Goal: Information Seeking & Learning: Learn about a topic

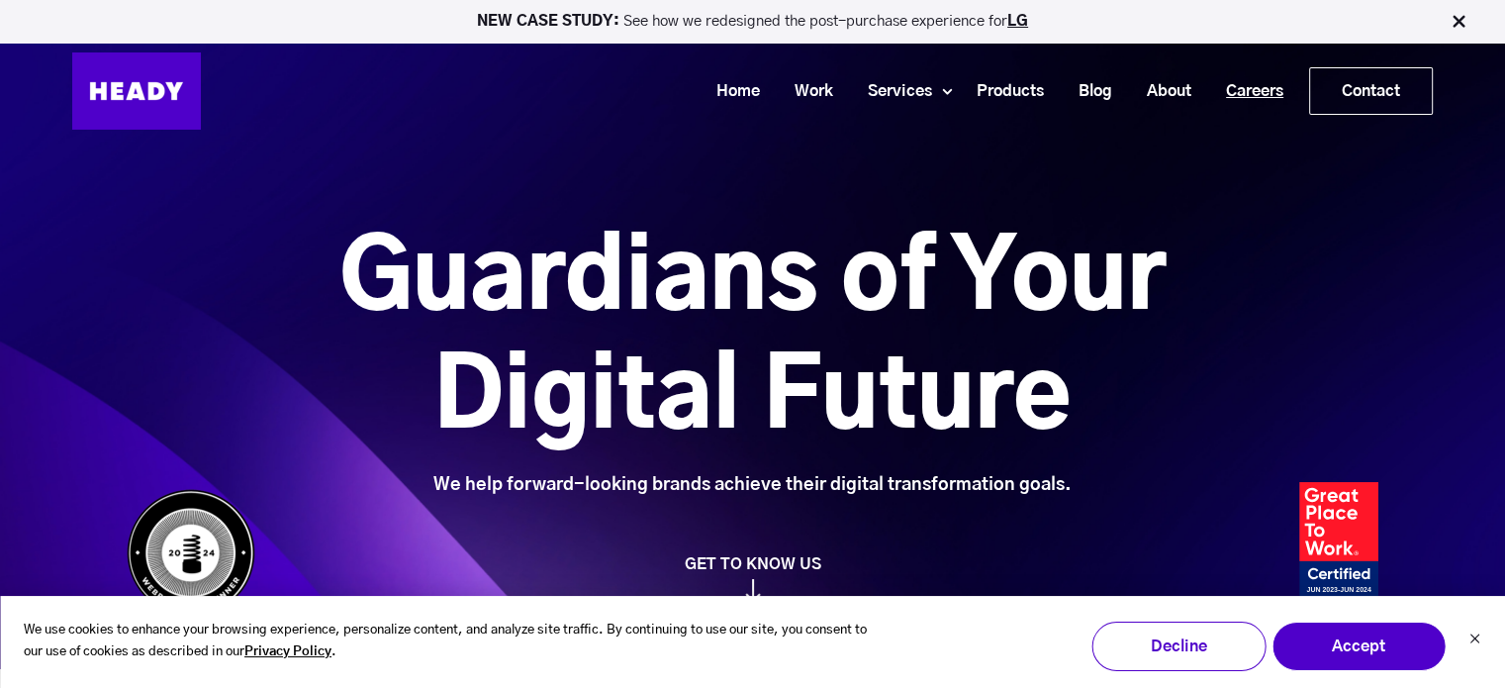
click at [1228, 98] on link "Careers" at bounding box center [1247, 91] width 92 height 37
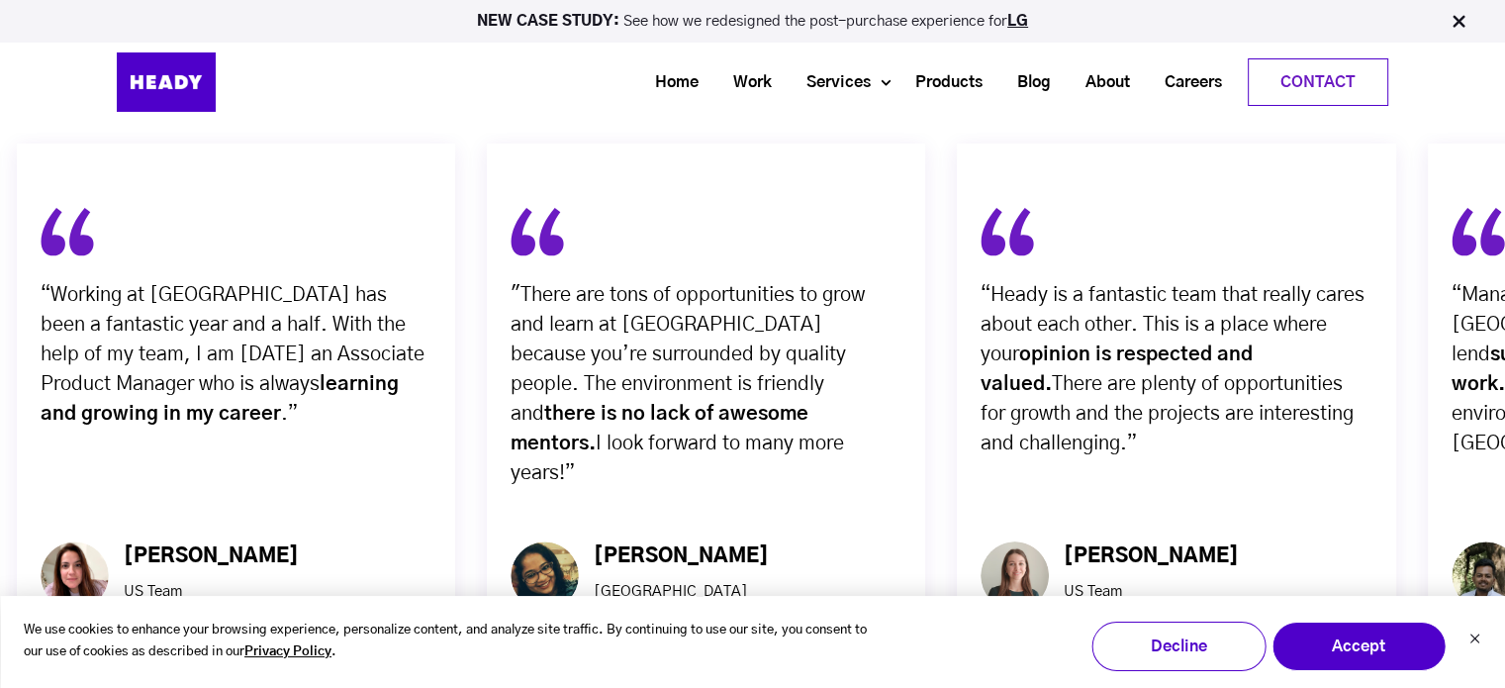
scroll to position [7064, 0]
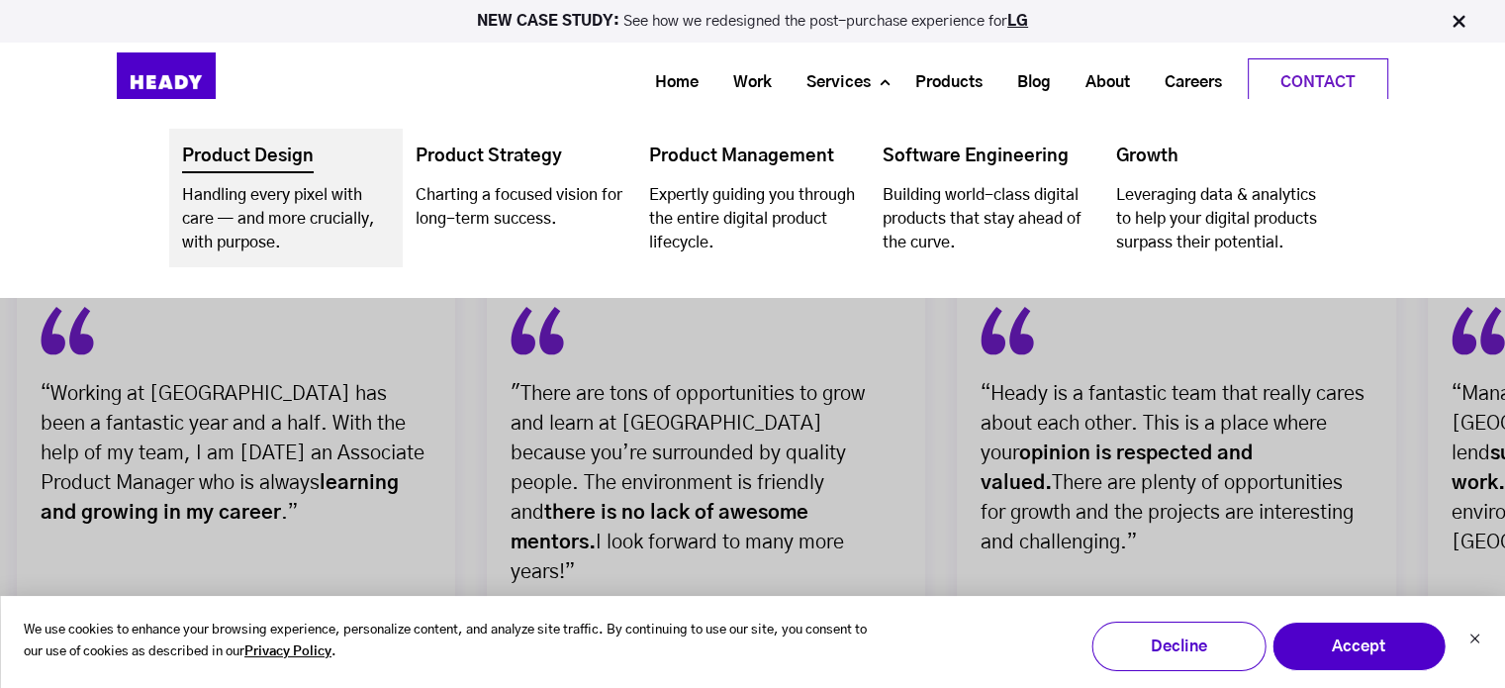
click at [194, 199] on link "Navigation Menu" at bounding box center [286, 198] width 234 height 139
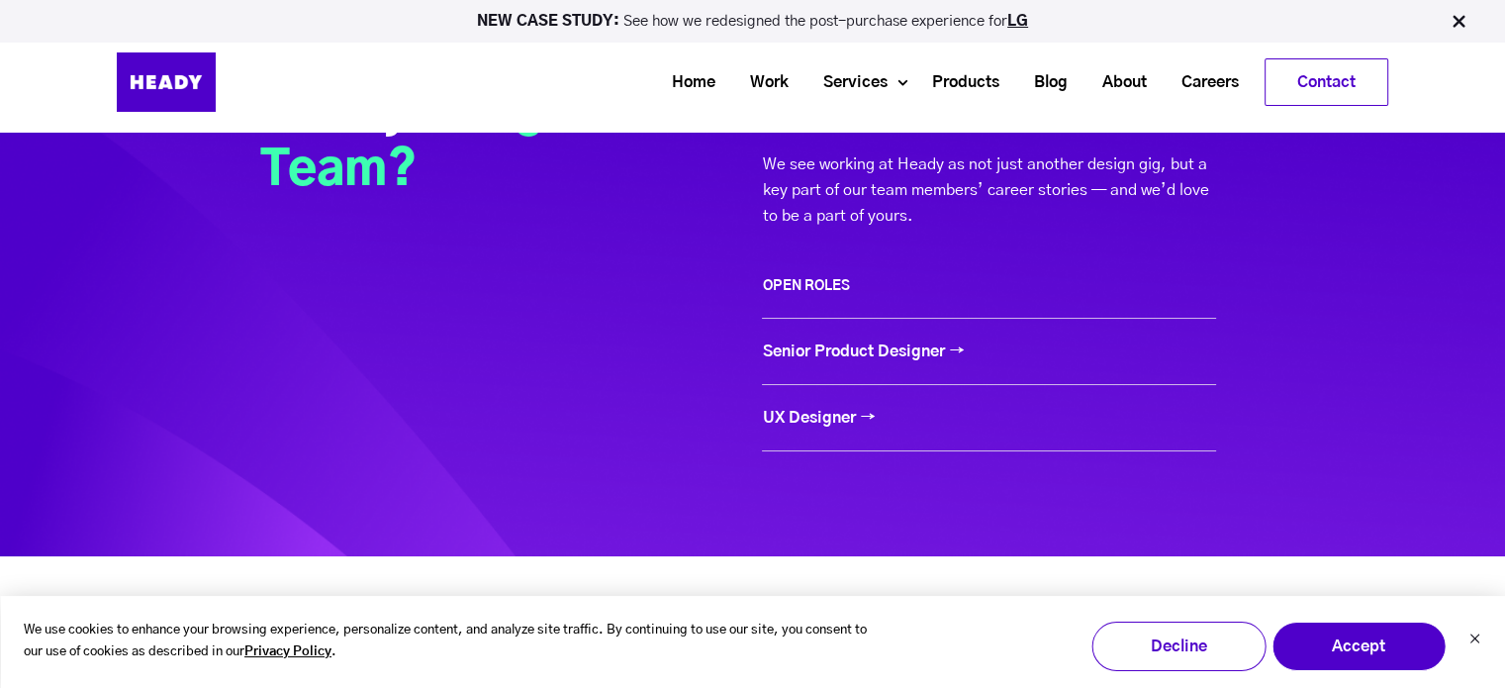
scroll to position [8510, 0]
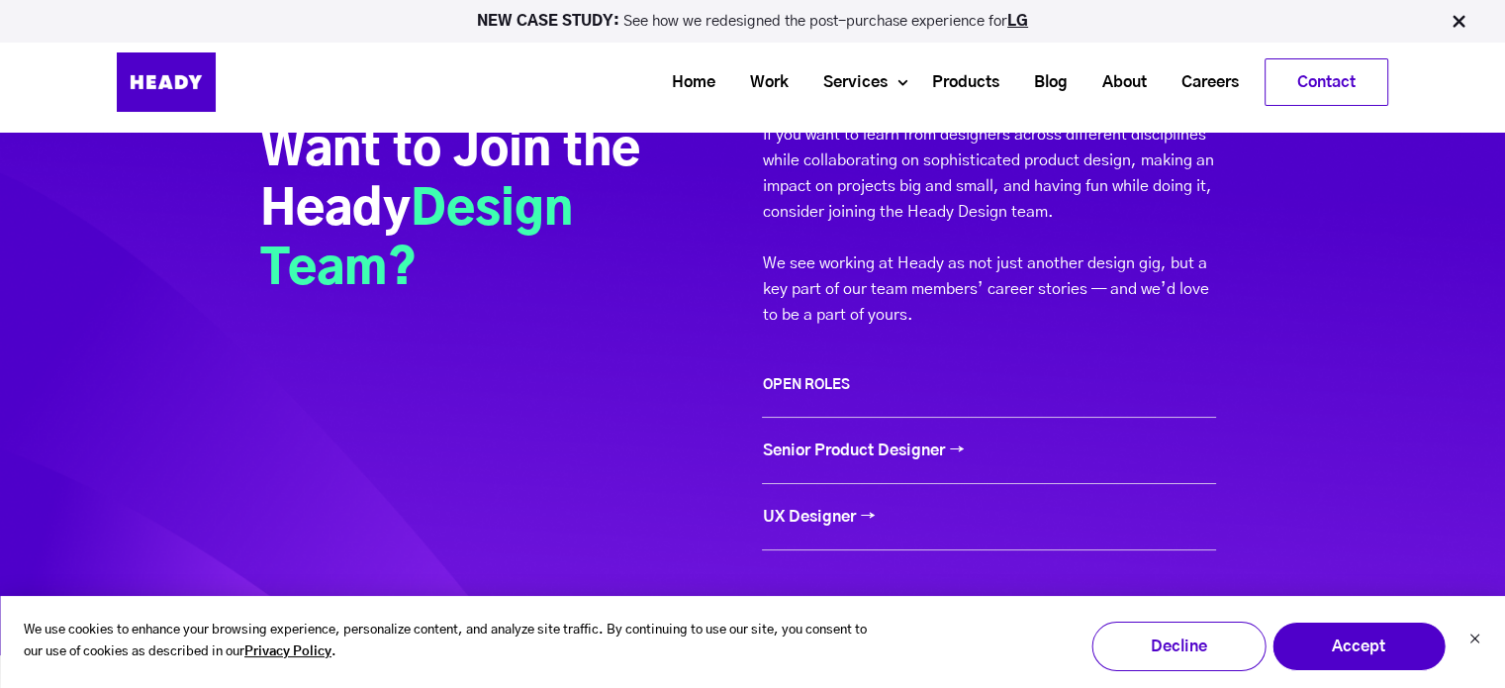
click at [818, 519] on link "UX Designer →" at bounding box center [818, 517] width 113 height 16
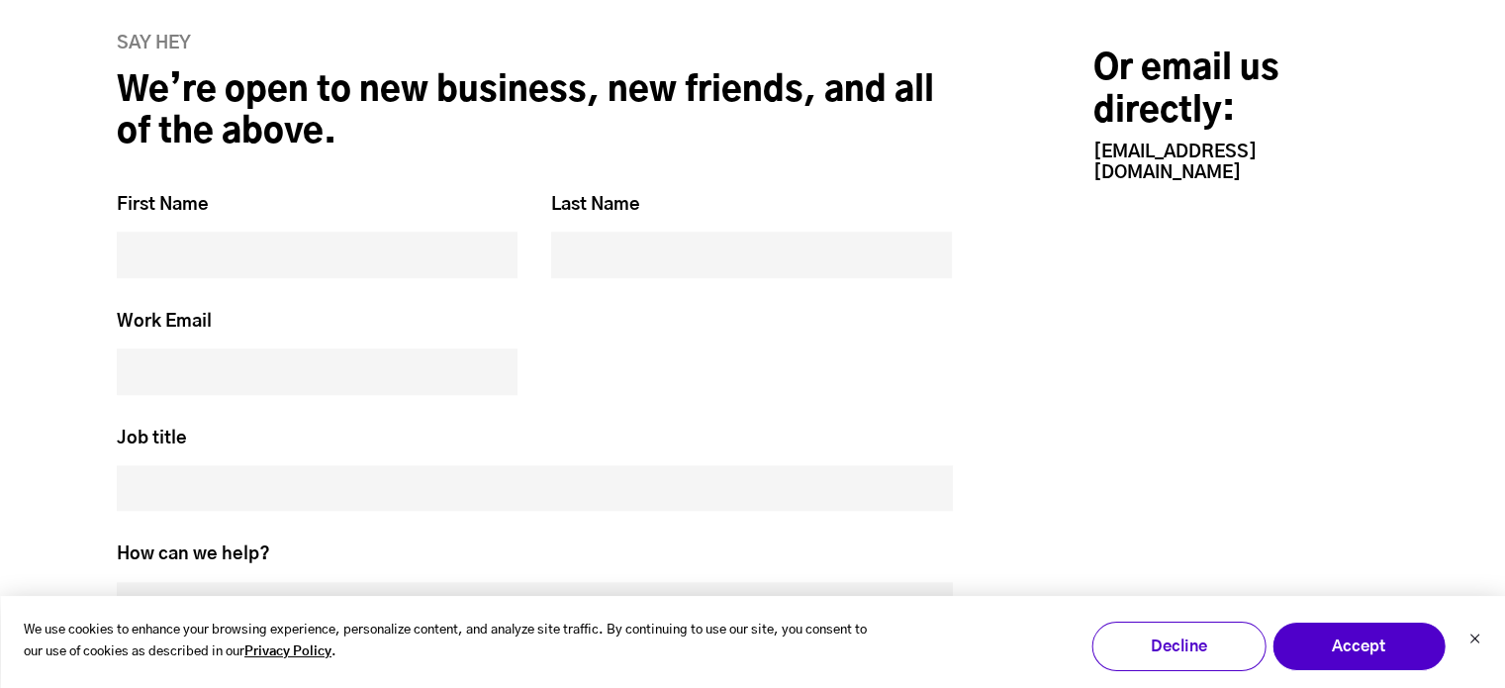
scroll to position [9835, 0]
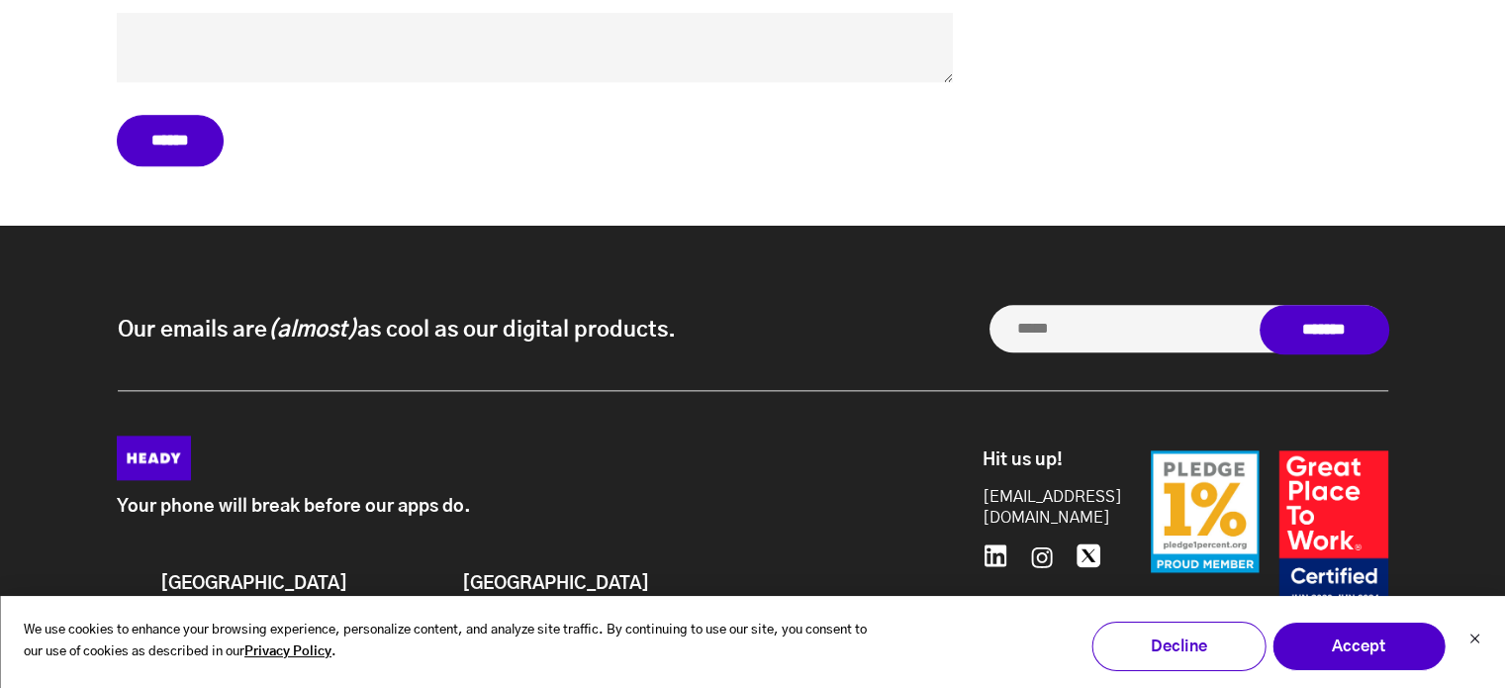
click at [992, 544] on icon at bounding box center [996, 555] width 22 height 22
